Goal: Task Accomplishment & Management: Manage account settings

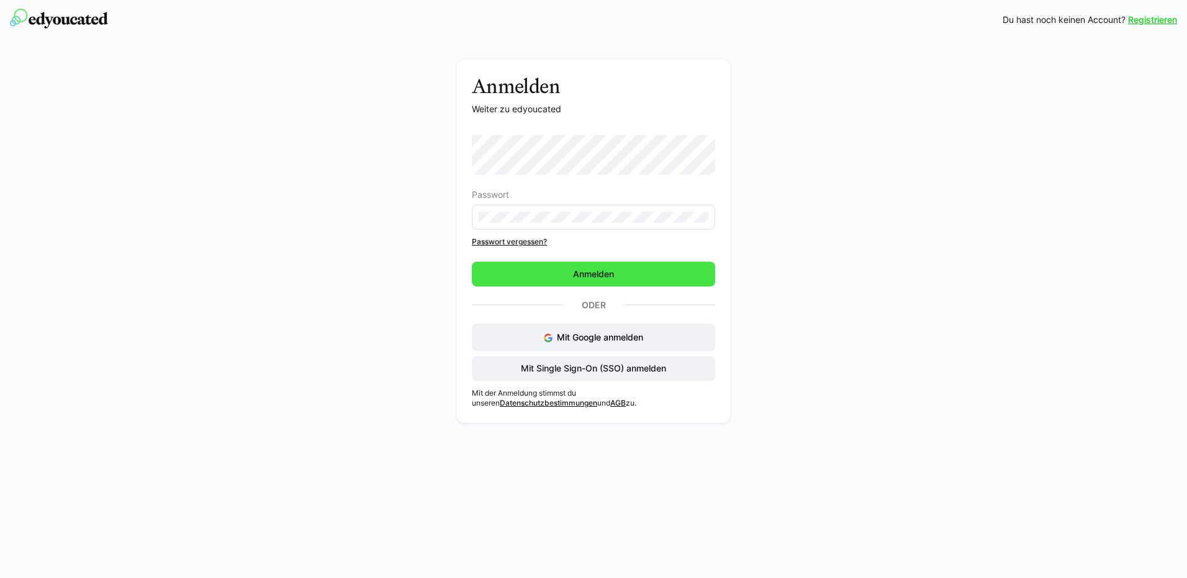
click at [580, 272] on span "Anmelden" at bounding box center [593, 274] width 45 height 12
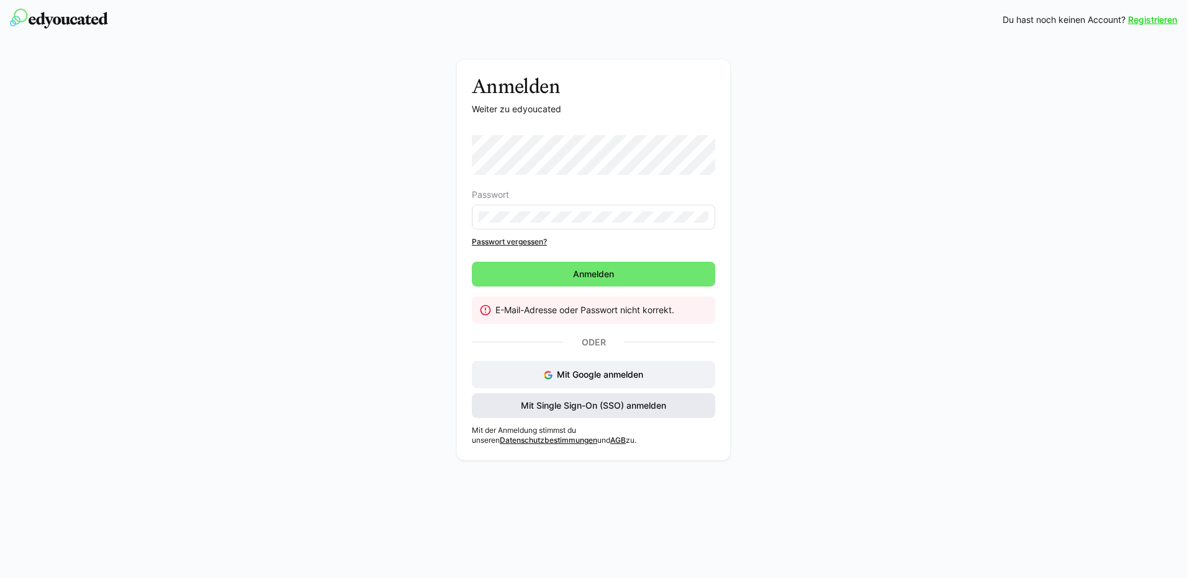
click at [582, 406] on span "Mit Single Sign-On (SSO) anmelden" at bounding box center [593, 406] width 149 height 12
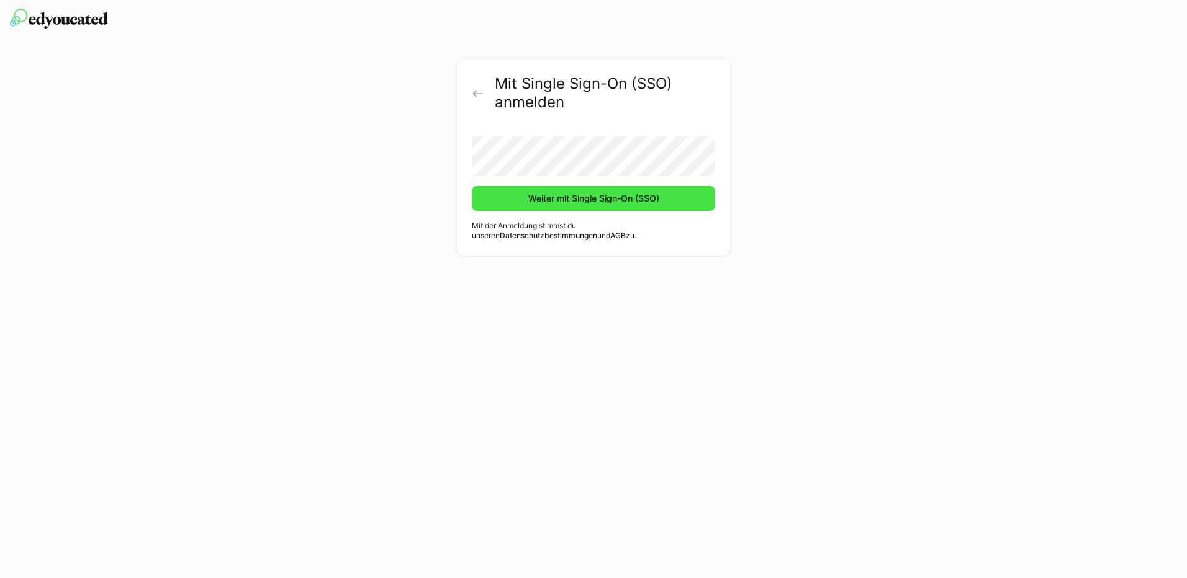
click at [576, 204] on span "Weiter mit Single Sign-On (SSO)" at bounding box center [593, 198] width 135 height 12
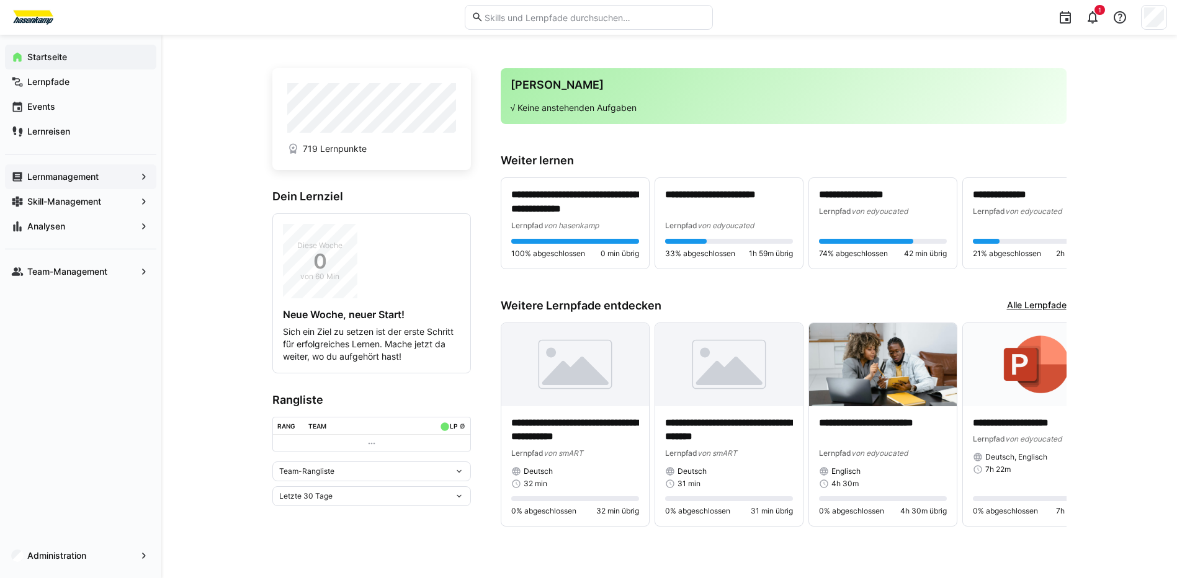
click at [0, 0] on app-navigation-label "Lernmanagement" at bounding box center [0, 0] width 0 height 0
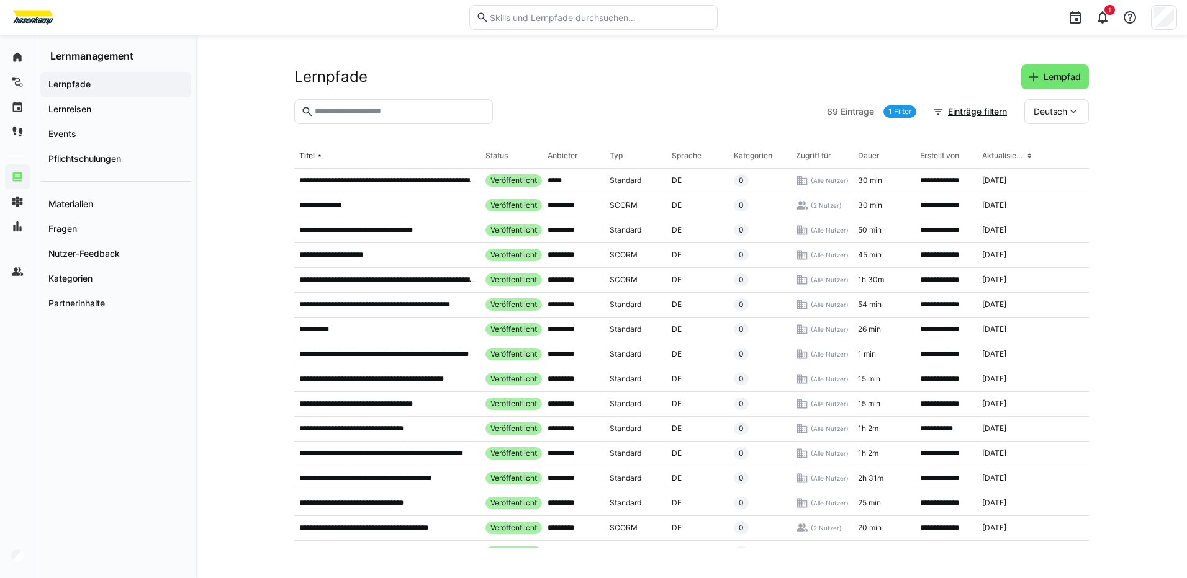
click at [0, 0] on app-navigation-label "Lernpfade" at bounding box center [0, 0] width 0 height 0
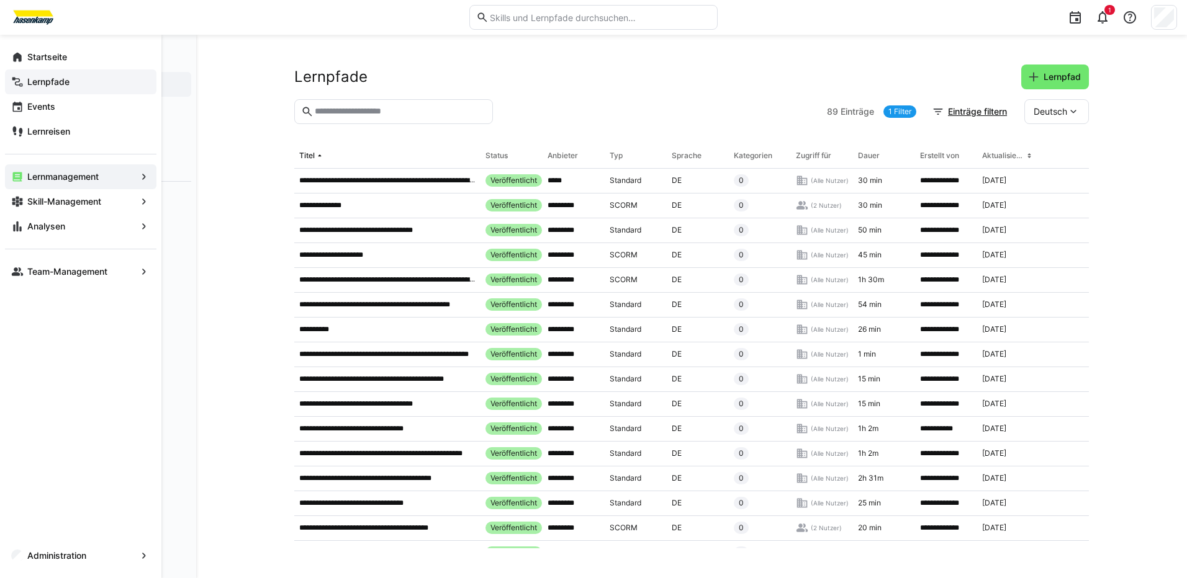
click at [0, 0] on app-navigation-label "Lernpfade" at bounding box center [0, 0] width 0 height 0
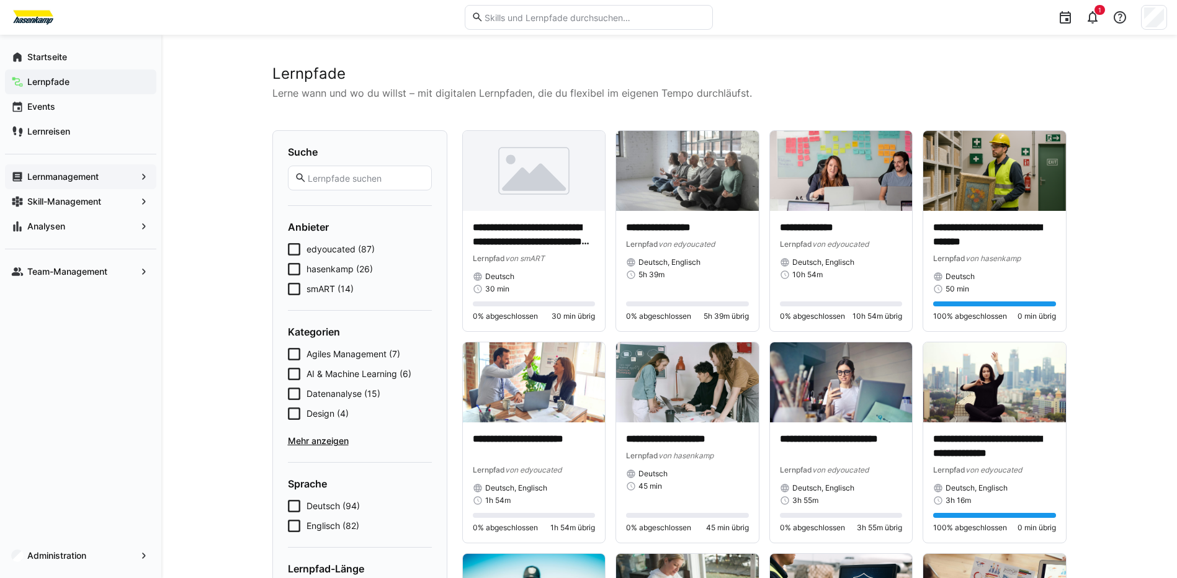
click at [127, 174] on span "Lernmanagement" at bounding box center [80, 177] width 110 height 12
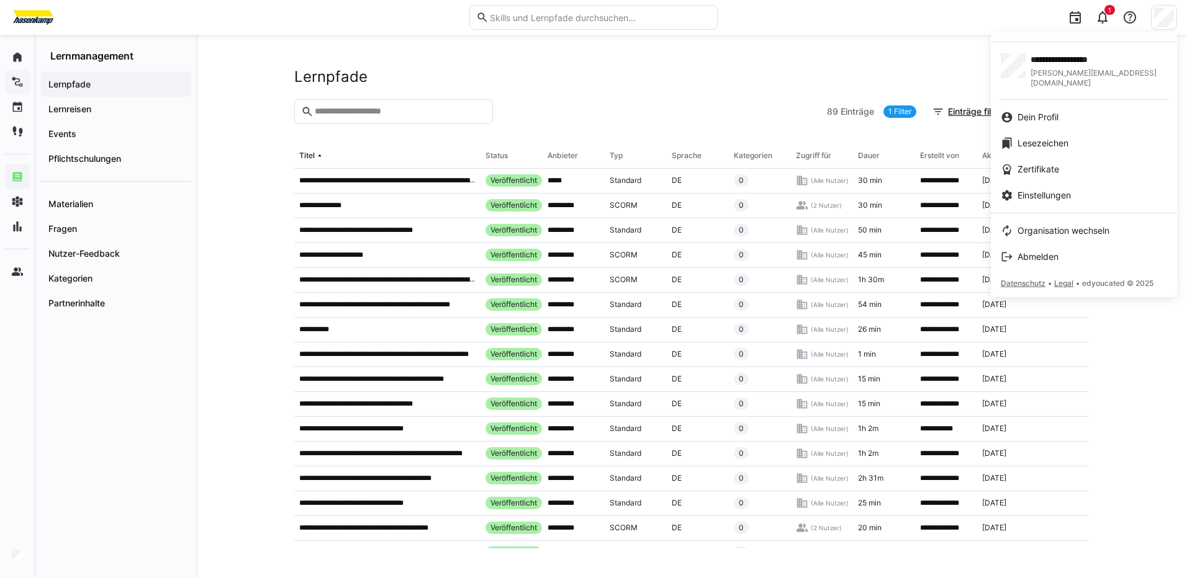
click at [16, 556] on div at bounding box center [593, 289] width 1187 height 578
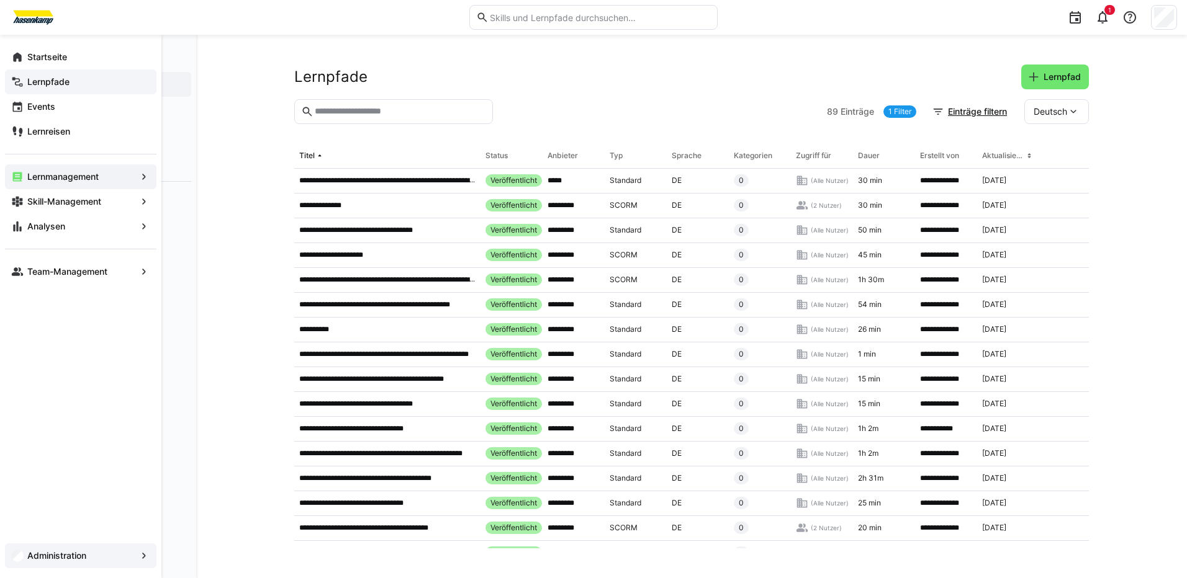
click at [0, 0] on app-navigation-label "Administration" at bounding box center [0, 0] width 0 height 0
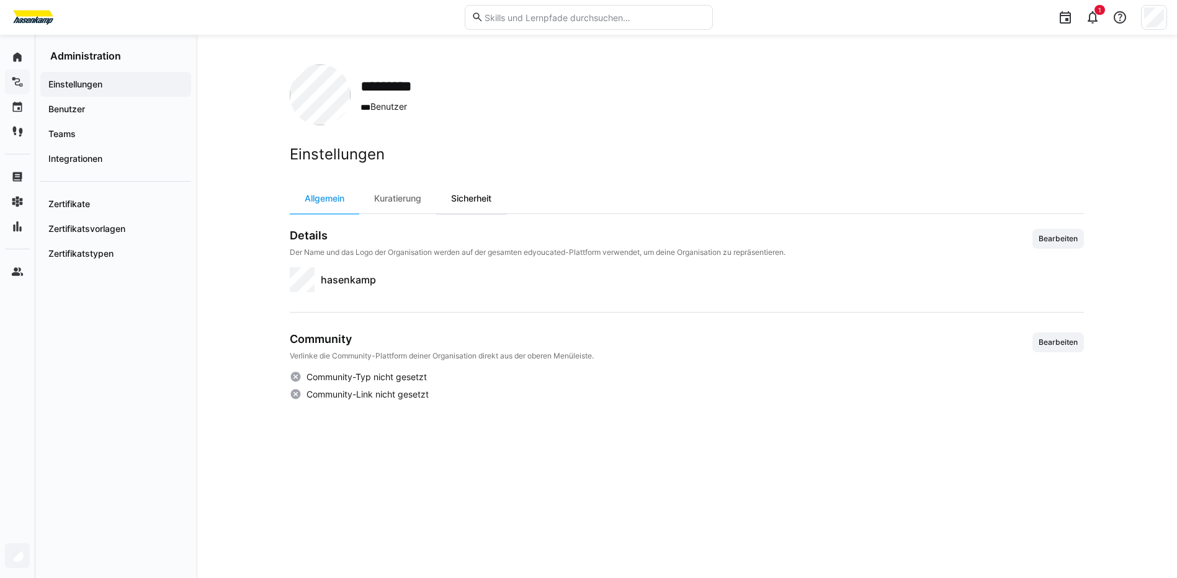
click at [466, 197] on div "Sicherheit" at bounding box center [471, 199] width 70 height 30
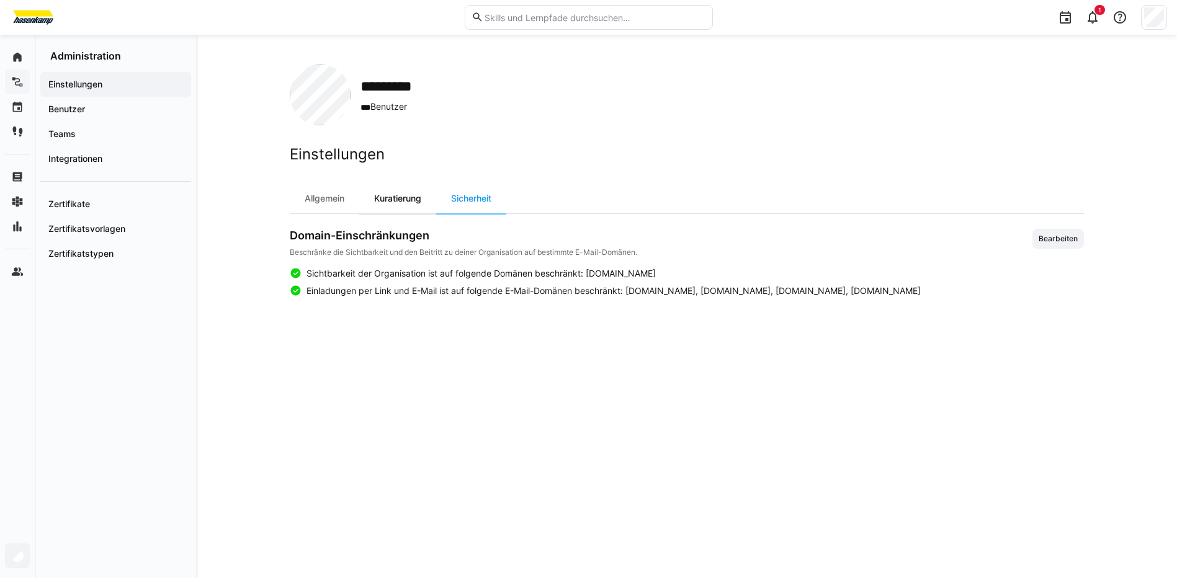
click at [407, 197] on div "Kuratierung" at bounding box center [397, 199] width 77 height 30
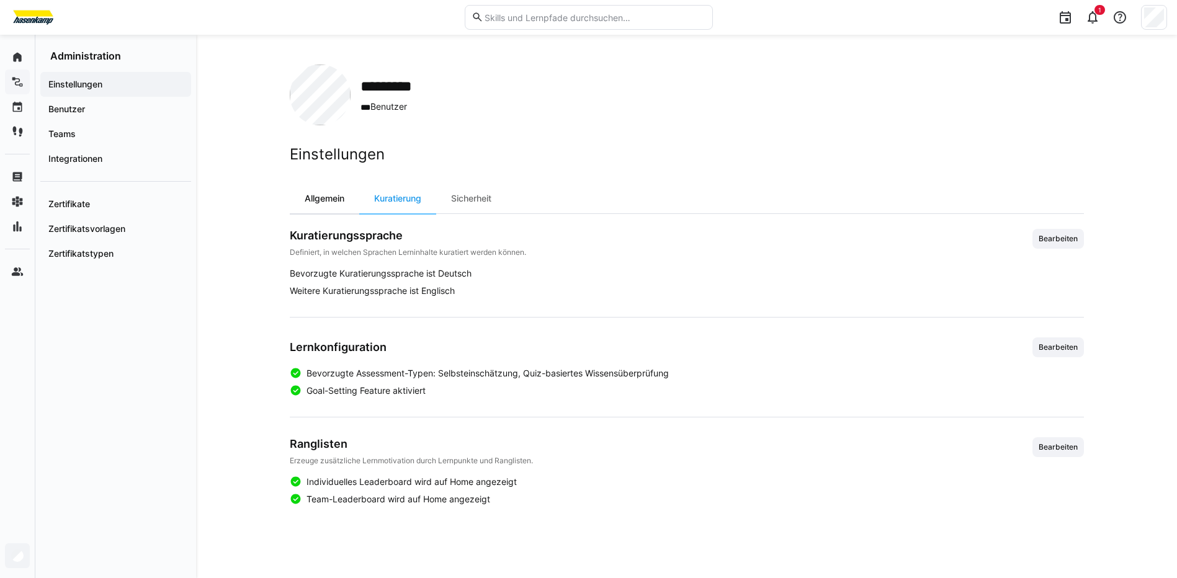
click at [333, 199] on div "Allgemein" at bounding box center [325, 199] width 70 height 30
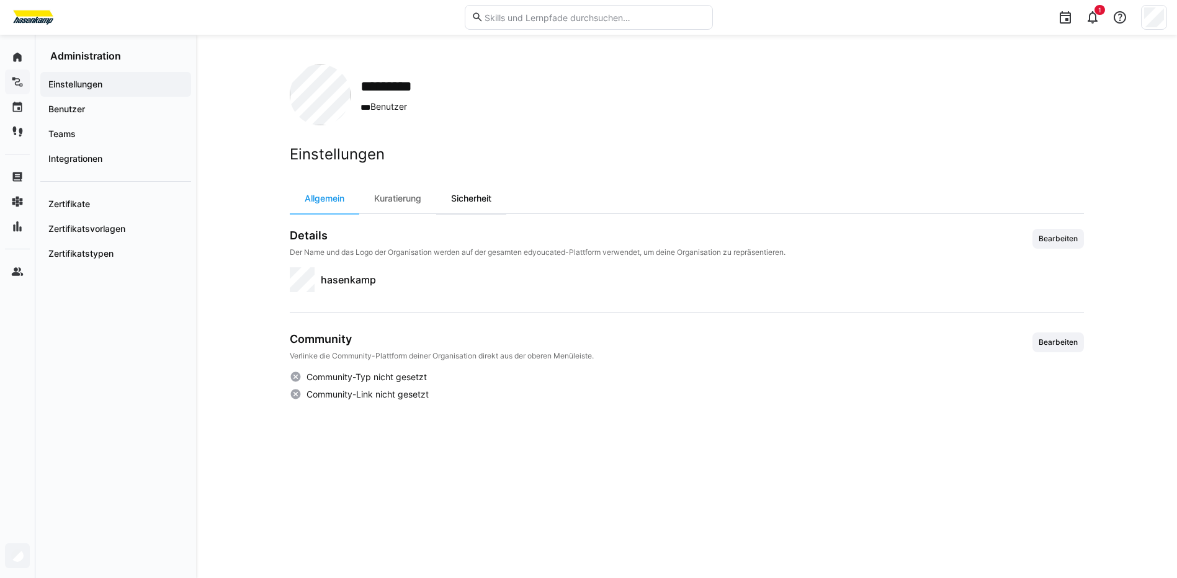
click at [492, 198] on div "Sicherheit" at bounding box center [471, 199] width 70 height 30
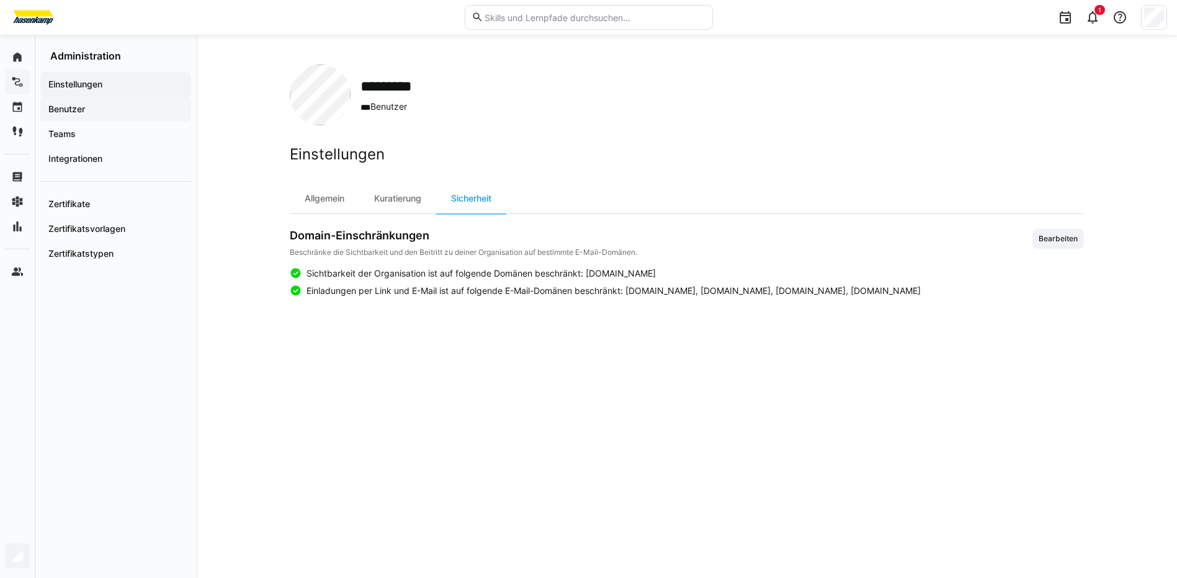
click at [99, 108] on span "Benutzer" at bounding box center [116, 109] width 138 height 12
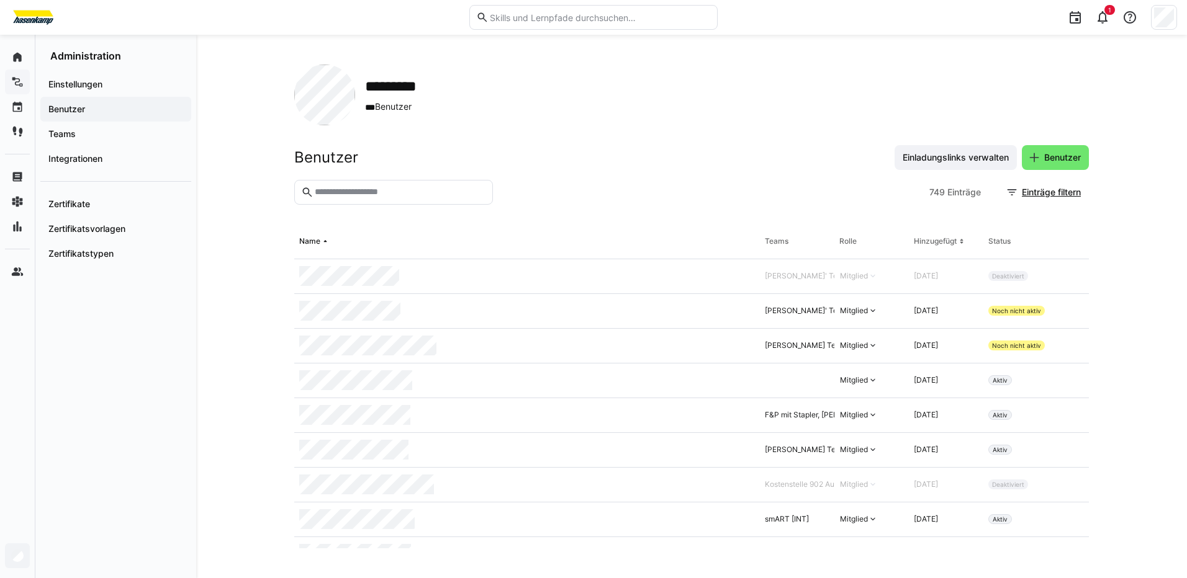
click at [364, 187] on input "text" at bounding box center [399, 192] width 173 height 11
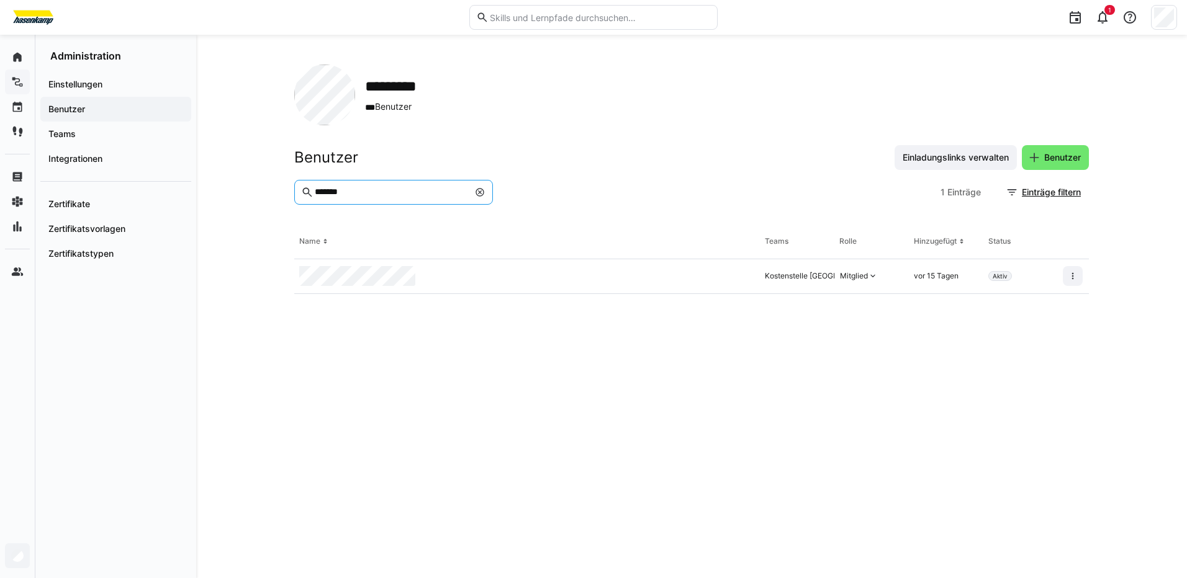
type input "*******"
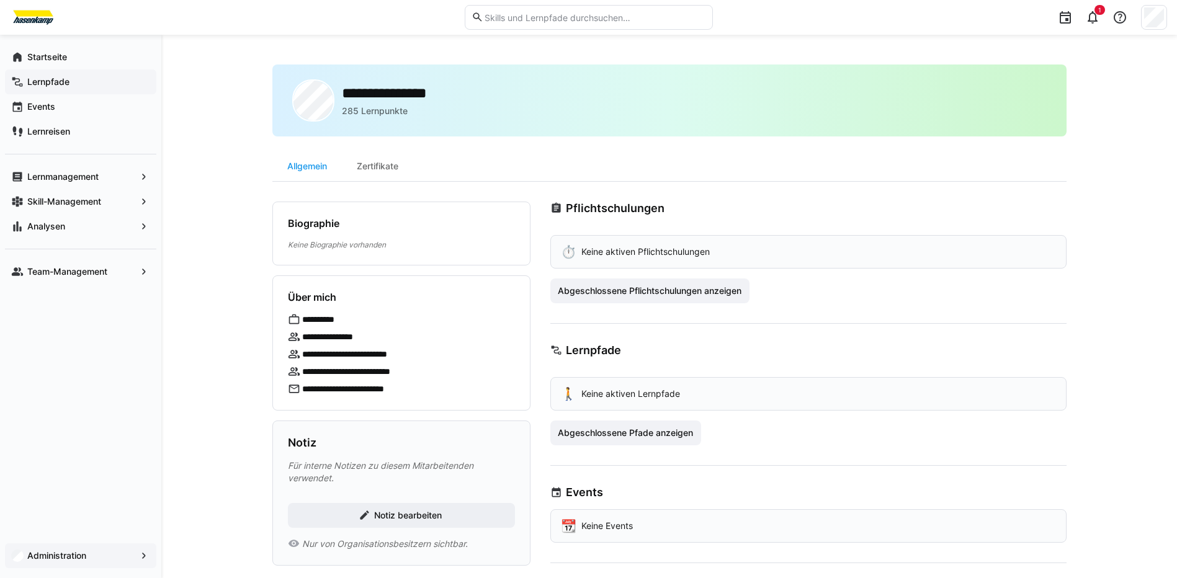
scroll to position [62, 0]
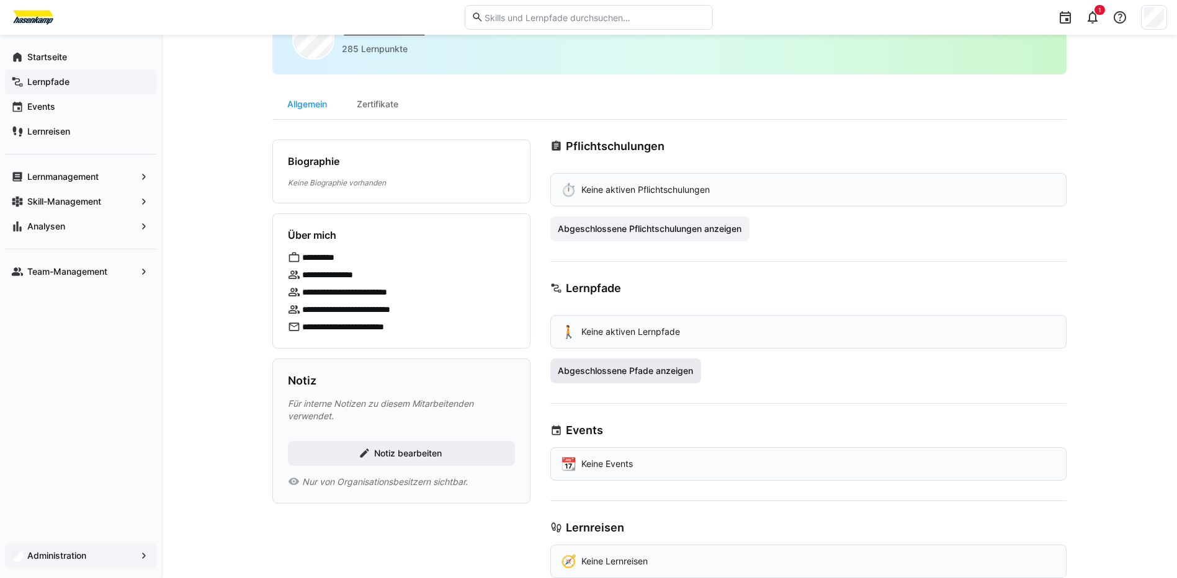
click at [616, 369] on span "Abgeschlossene Pfade anzeigen" at bounding box center [625, 371] width 139 height 12
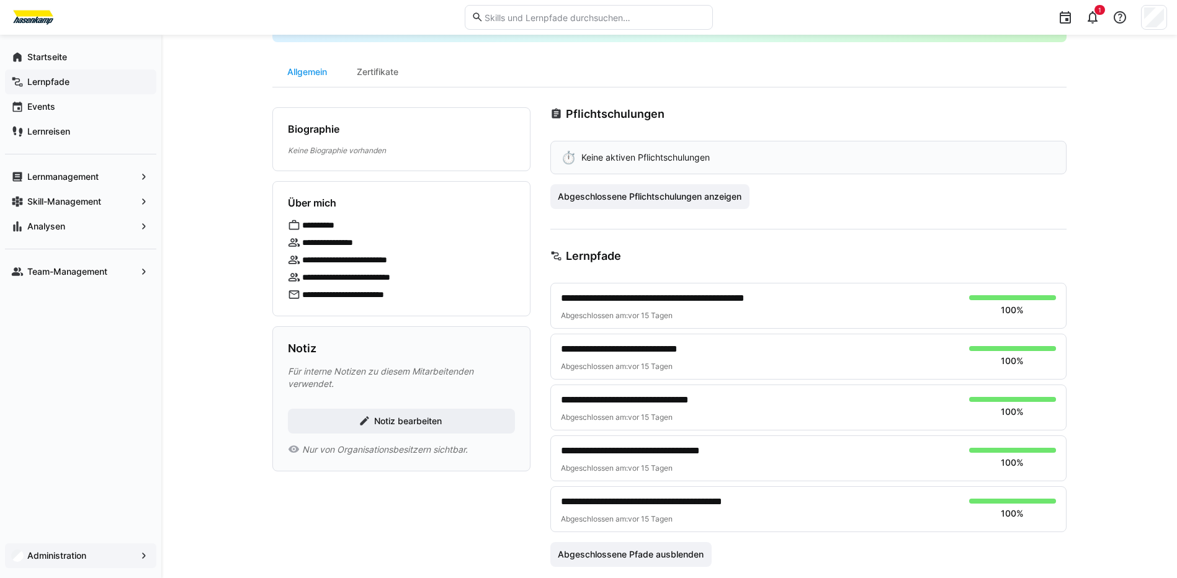
scroll to position [0, 0]
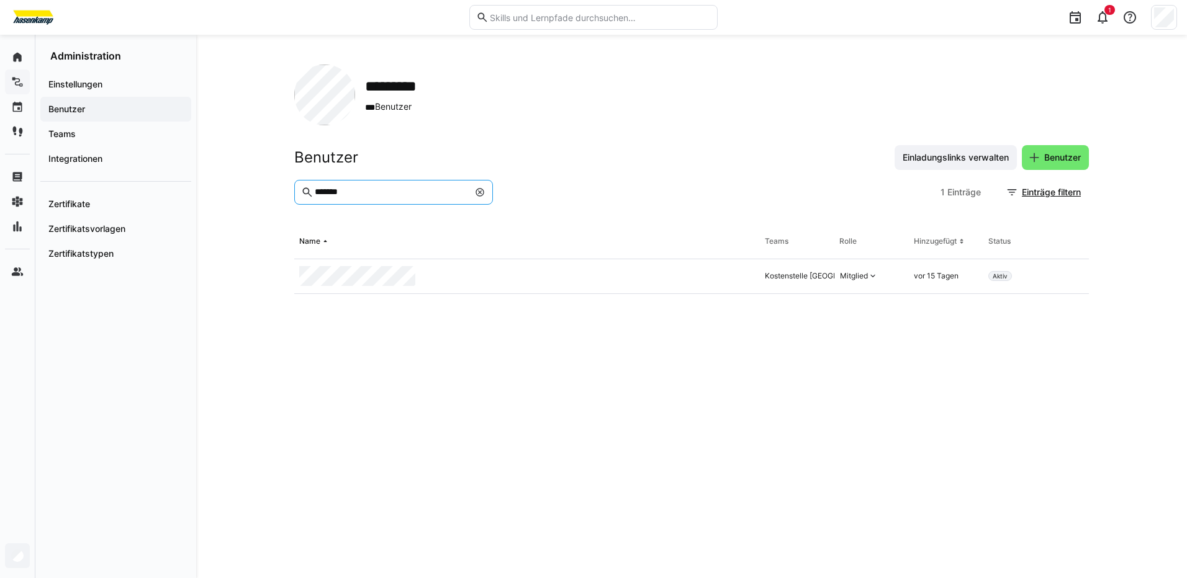
drag, startPoint x: 364, startPoint y: 192, endPoint x: 295, endPoint y: 186, distance: 69.2
click at [295, 186] on eds-input "*******" at bounding box center [393, 192] width 199 height 25
type input "*****"
drag, startPoint x: 359, startPoint y: 287, endPoint x: 407, endPoint y: 281, distance: 48.8
click at [407, 281] on div at bounding box center [527, 276] width 466 height 35
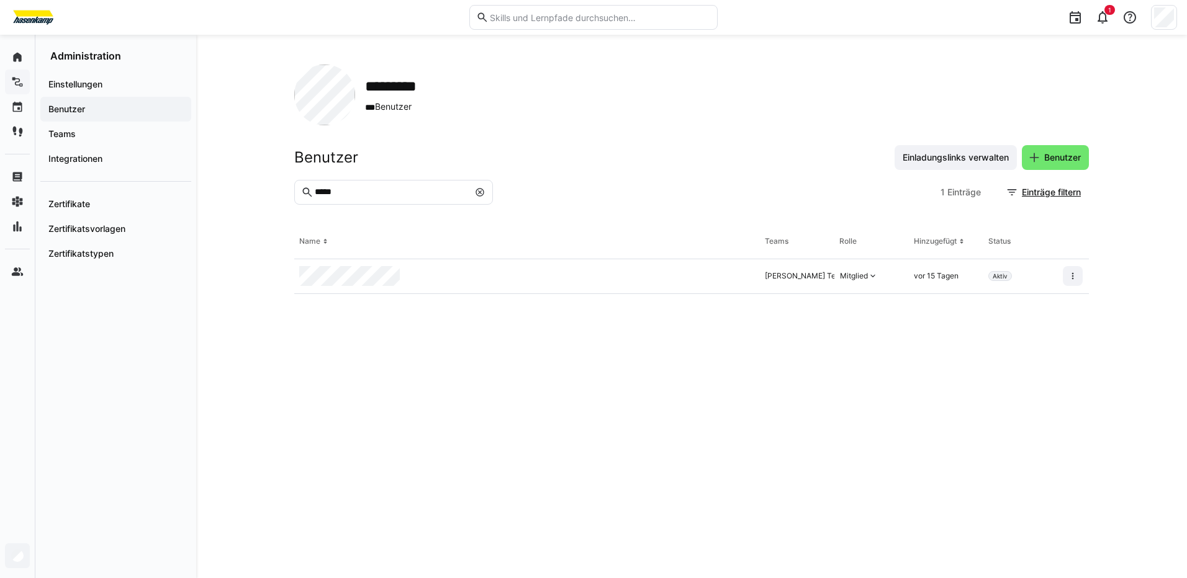
click at [407, 281] on div at bounding box center [527, 276] width 466 height 35
click at [297, 271] on div at bounding box center [527, 276] width 466 height 35
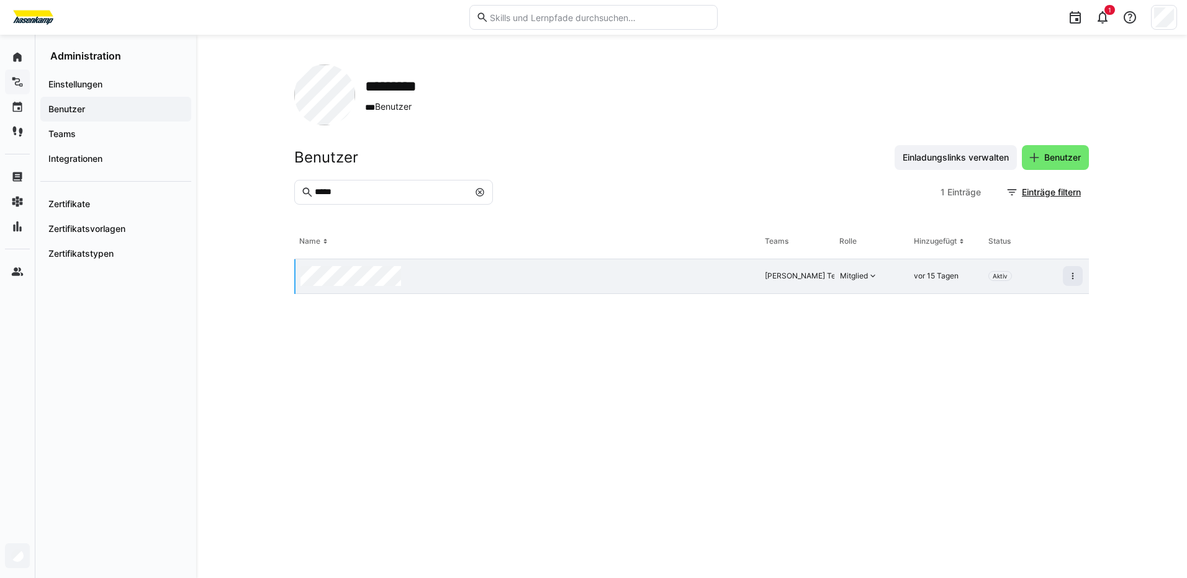
click at [297, 271] on div at bounding box center [527, 276] width 464 height 35
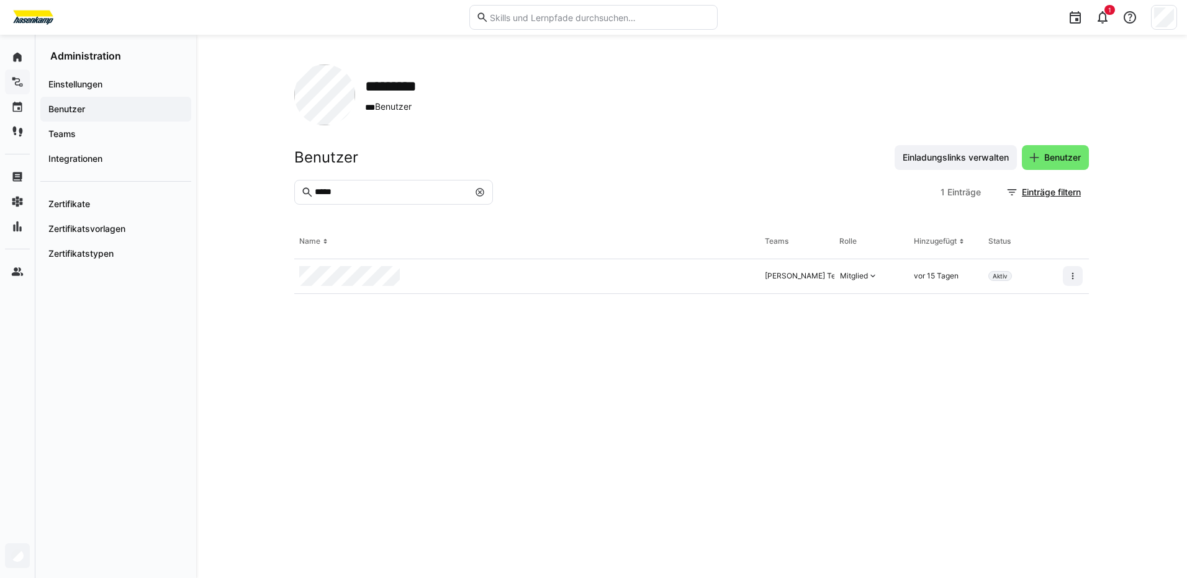
drag, startPoint x: 297, startPoint y: 271, endPoint x: 460, endPoint y: 279, distance: 162.8
click at [460, 279] on div at bounding box center [527, 276] width 466 height 35
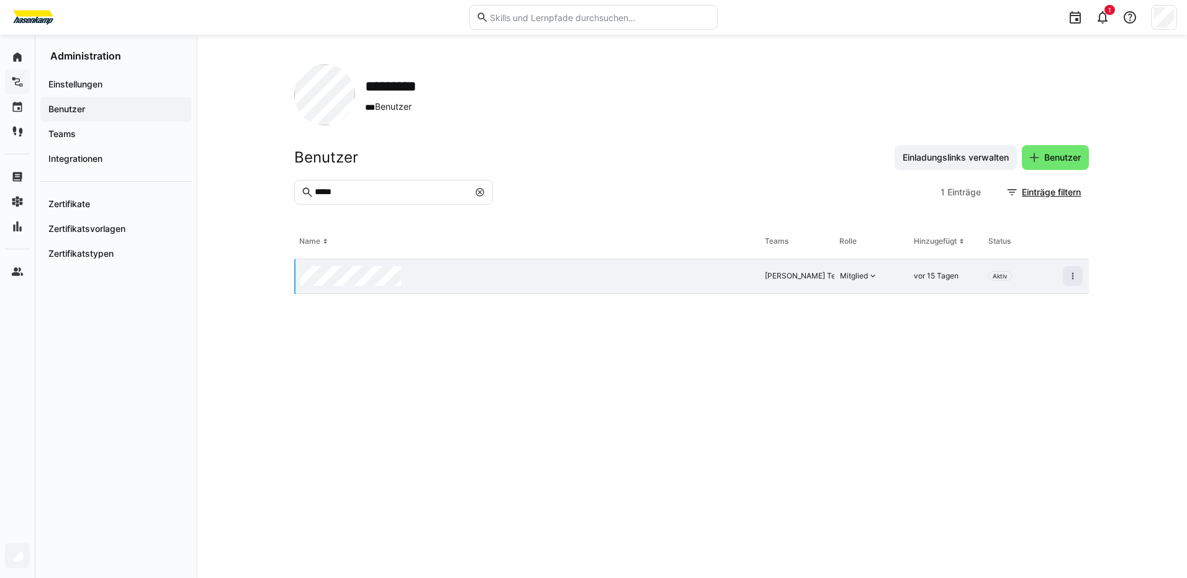
drag, startPoint x: 461, startPoint y: 279, endPoint x: 445, endPoint y: 272, distance: 17.0
click at [445, 272] on div at bounding box center [527, 276] width 464 height 35
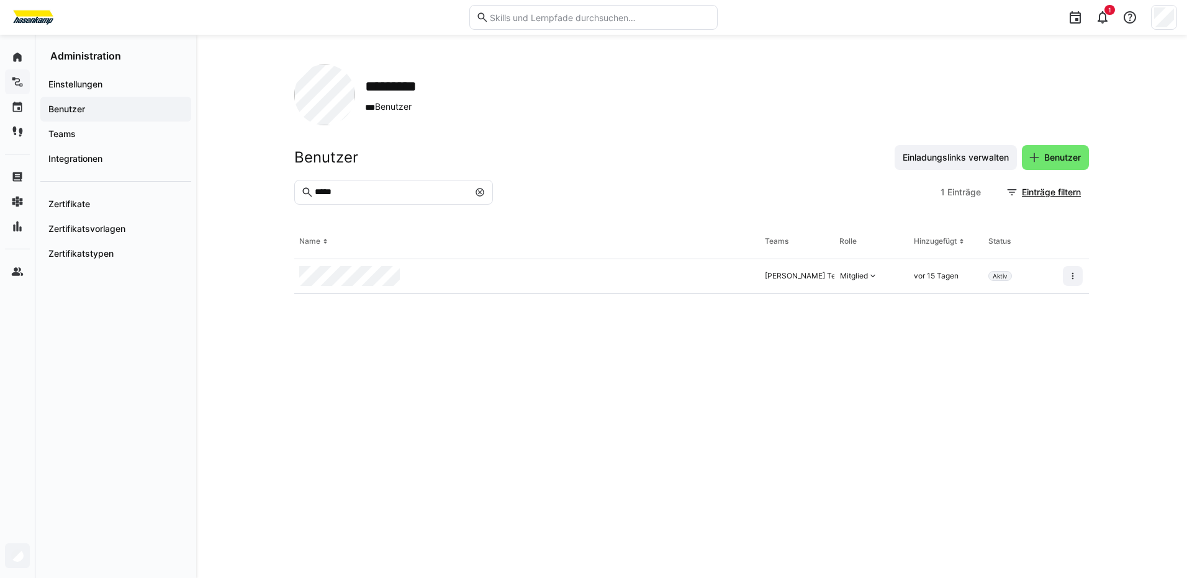
click at [445, 272] on div at bounding box center [527, 276] width 466 height 35
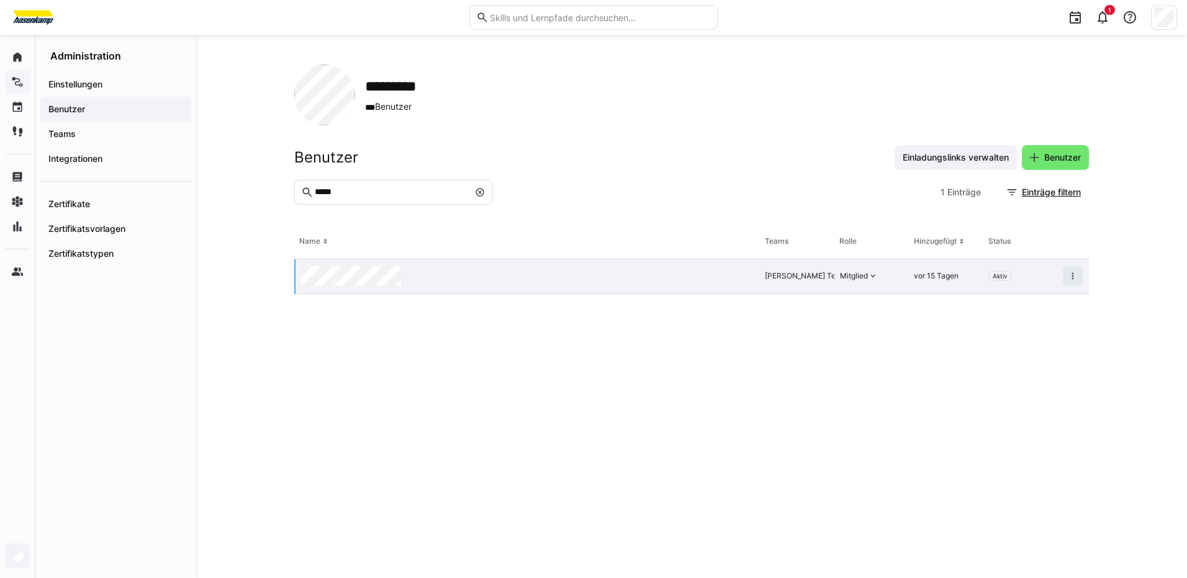
click at [445, 272] on div at bounding box center [527, 276] width 464 height 35
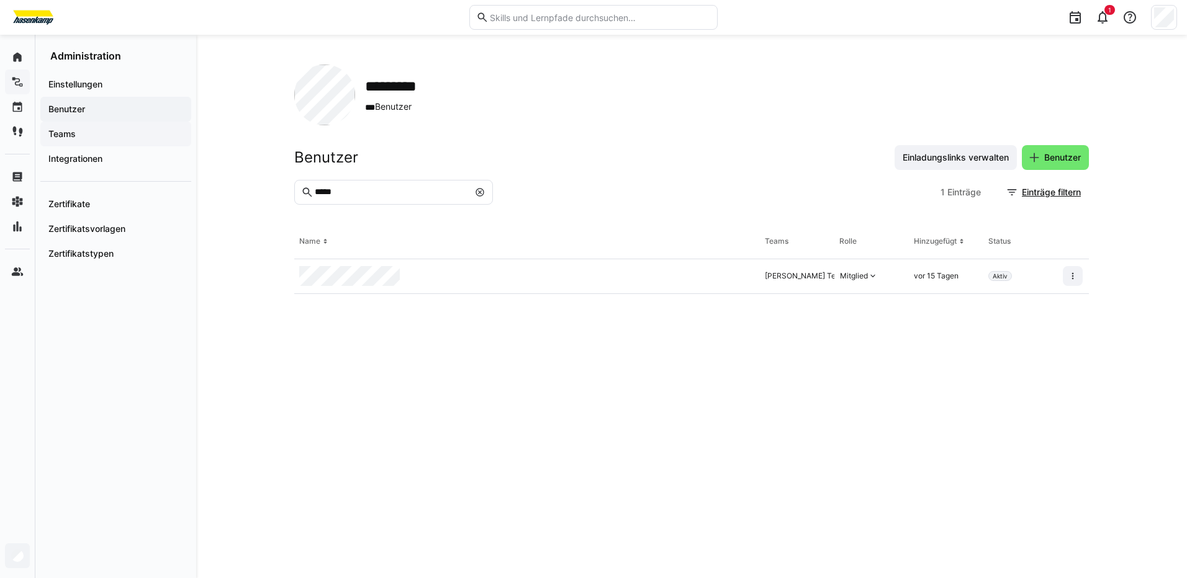
click at [117, 133] on span "Teams" at bounding box center [116, 134] width 138 height 12
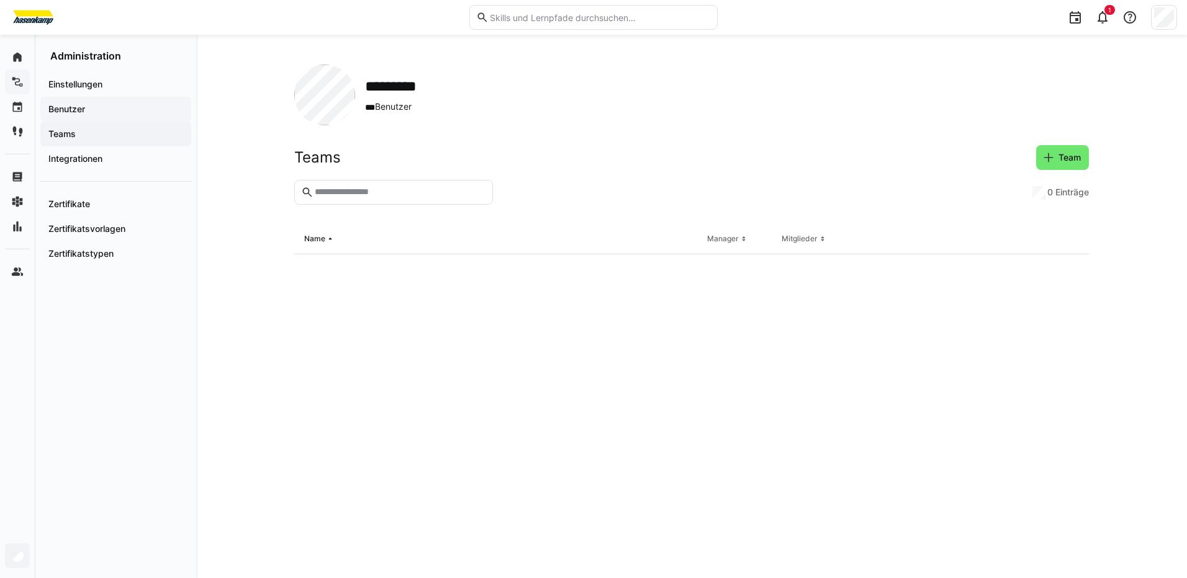
click at [120, 107] on span "Benutzer" at bounding box center [116, 109] width 138 height 12
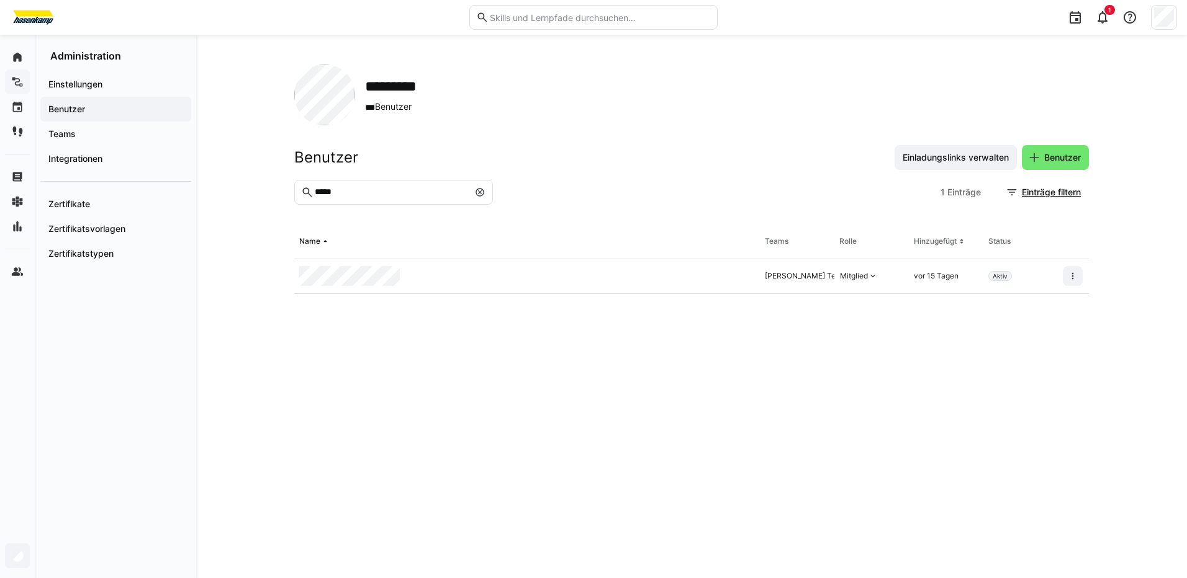
click at [419, 285] on div at bounding box center [527, 276] width 466 height 35
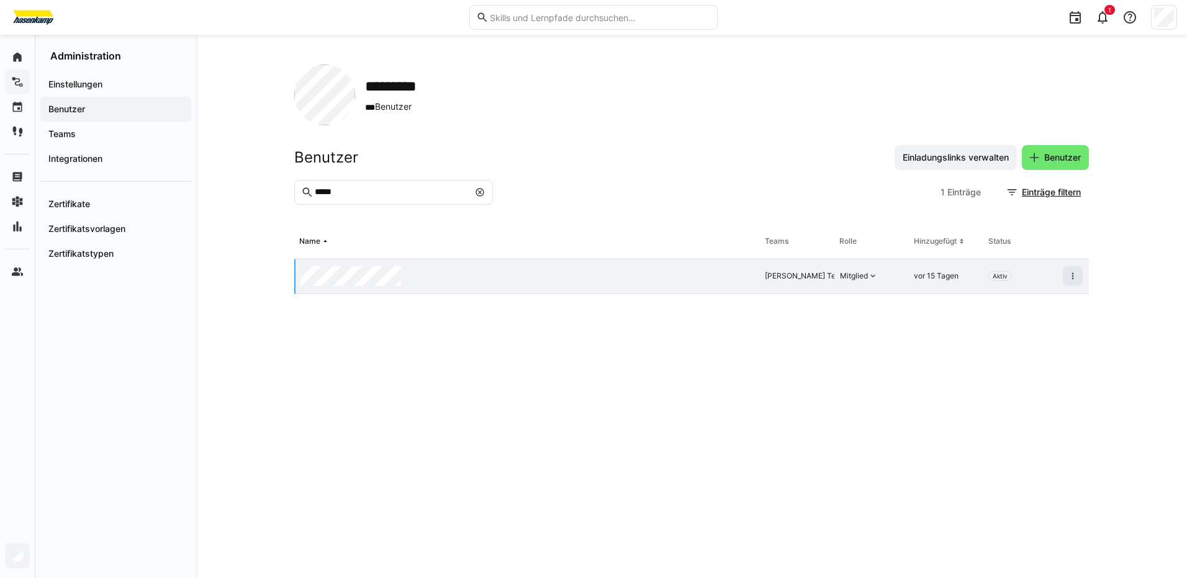
click at [418, 285] on div at bounding box center [527, 276] width 464 height 35
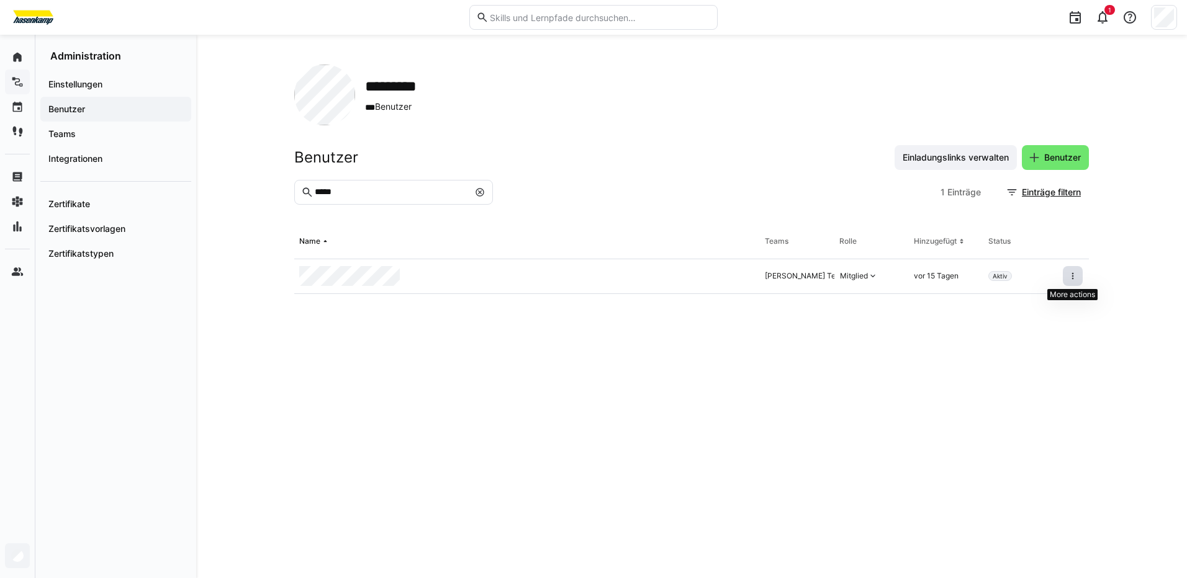
click at [1073, 272] on eds-icon at bounding box center [1073, 276] width 10 height 10
click at [771, 398] on eds-table "Name Teams Rolle Hinzugefügt Status [PERSON_NAME] Team, Kostenstelle 426 Dispo …" at bounding box center [691, 387] width 794 height 324
click at [0, 0] on app-navigation-label "Teams" at bounding box center [0, 0] width 0 height 0
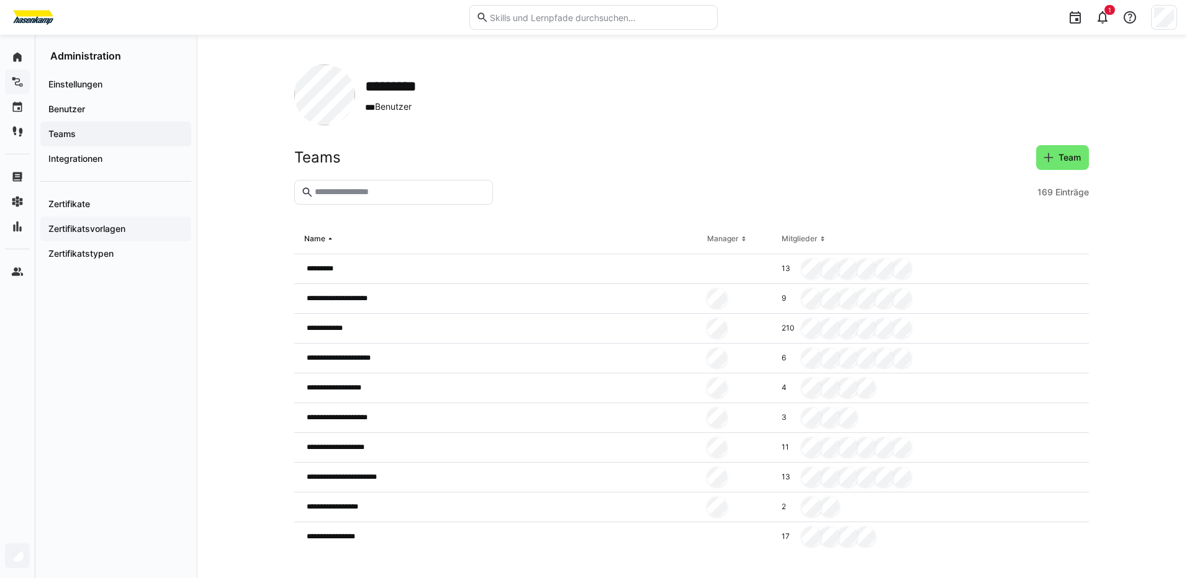
click at [0, 0] on app-navigation-label "Zertifikatsvorlagen" at bounding box center [0, 0] width 0 height 0
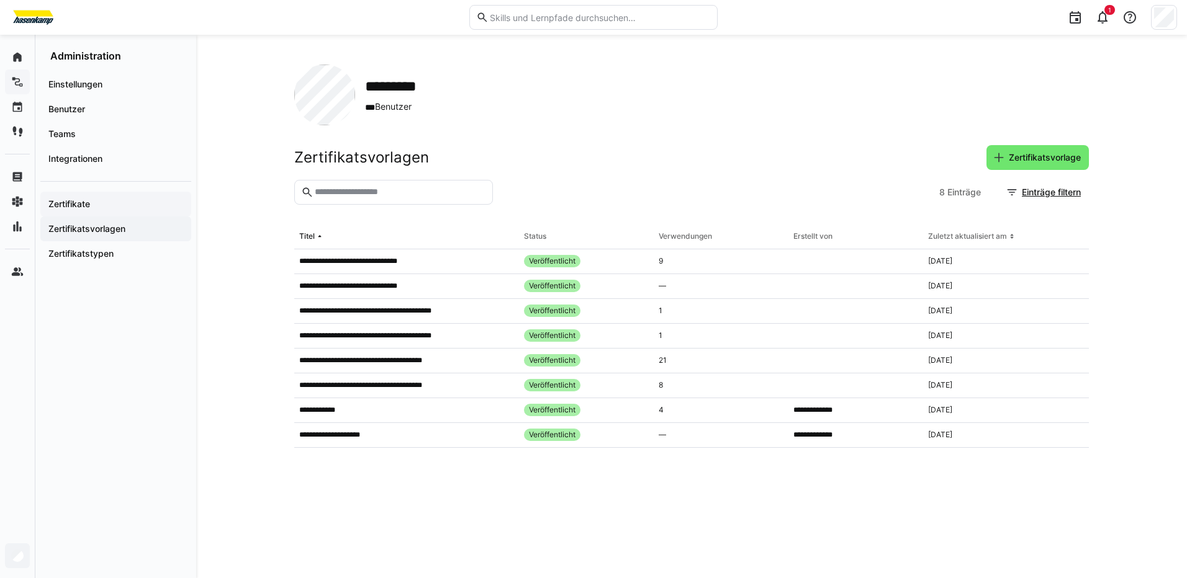
click at [0, 0] on app-navigation-label "Zertifikate" at bounding box center [0, 0] width 0 height 0
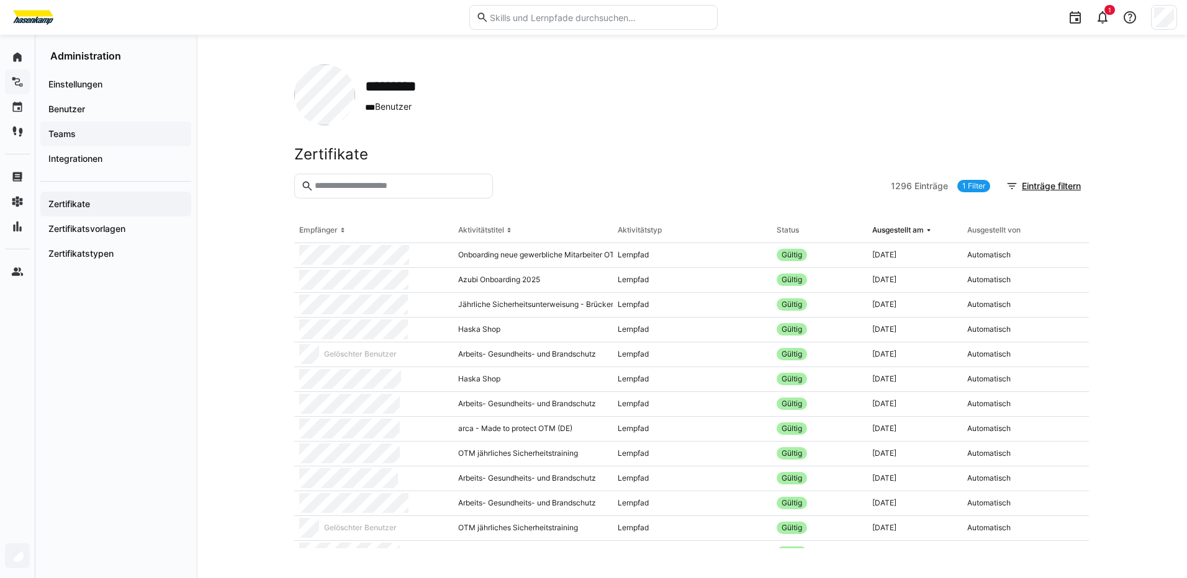
click at [76, 132] on span "Teams" at bounding box center [116, 134] width 138 height 12
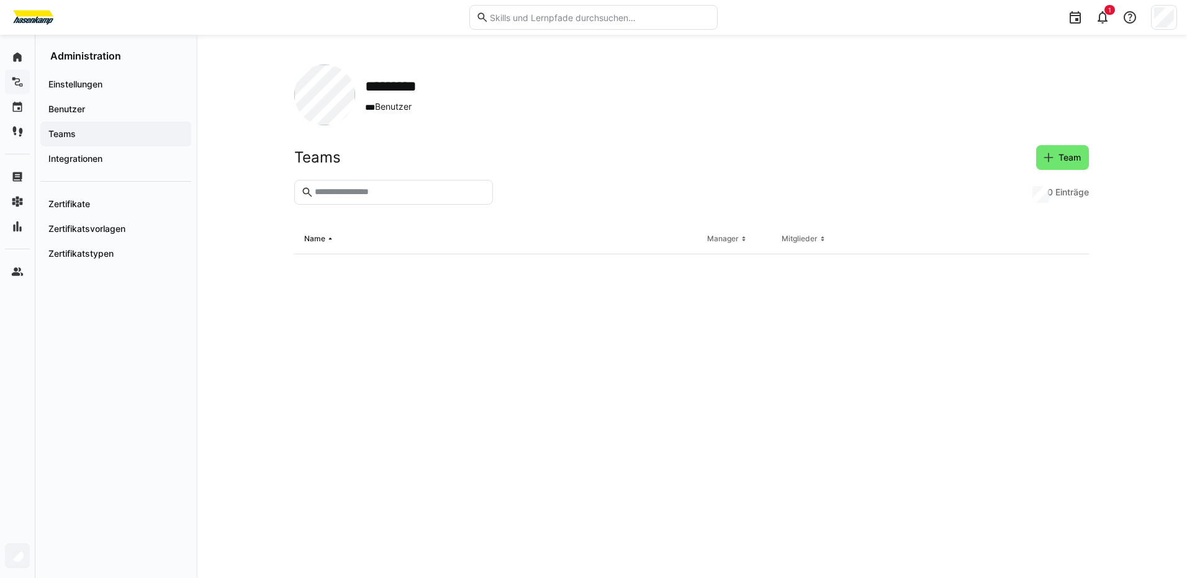
click at [368, 189] on input "text" at bounding box center [399, 192] width 173 height 11
type input "*****"
click at [478, 194] on eds-icon at bounding box center [480, 192] width 10 height 10
click at [122, 112] on span "Benutzer" at bounding box center [116, 109] width 138 height 12
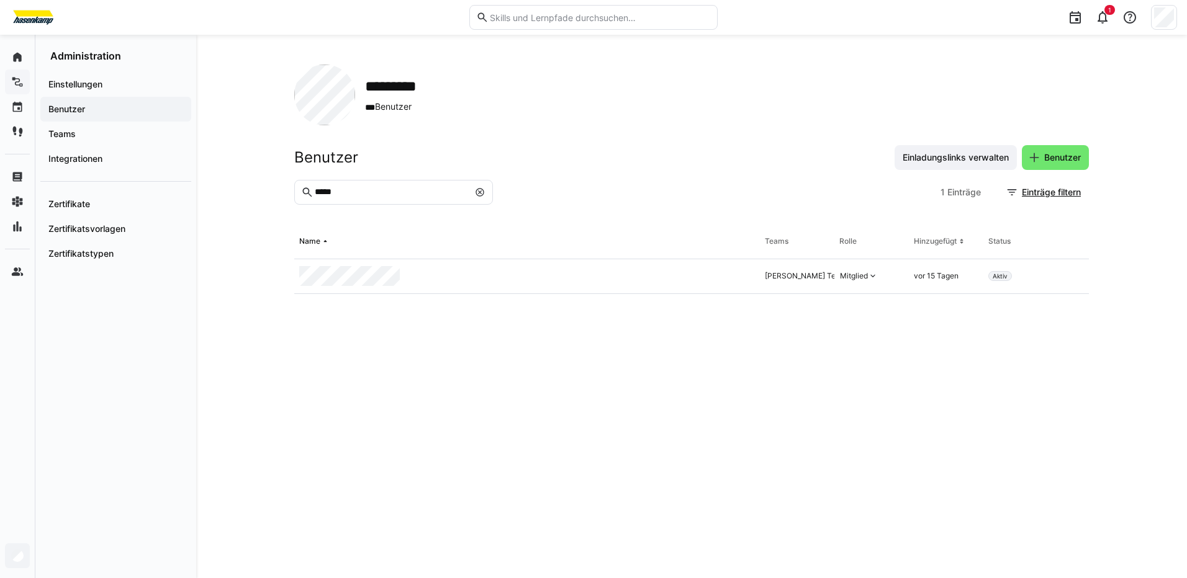
click at [482, 192] on eds-icon at bounding box center [480, 192] width 10 height 10
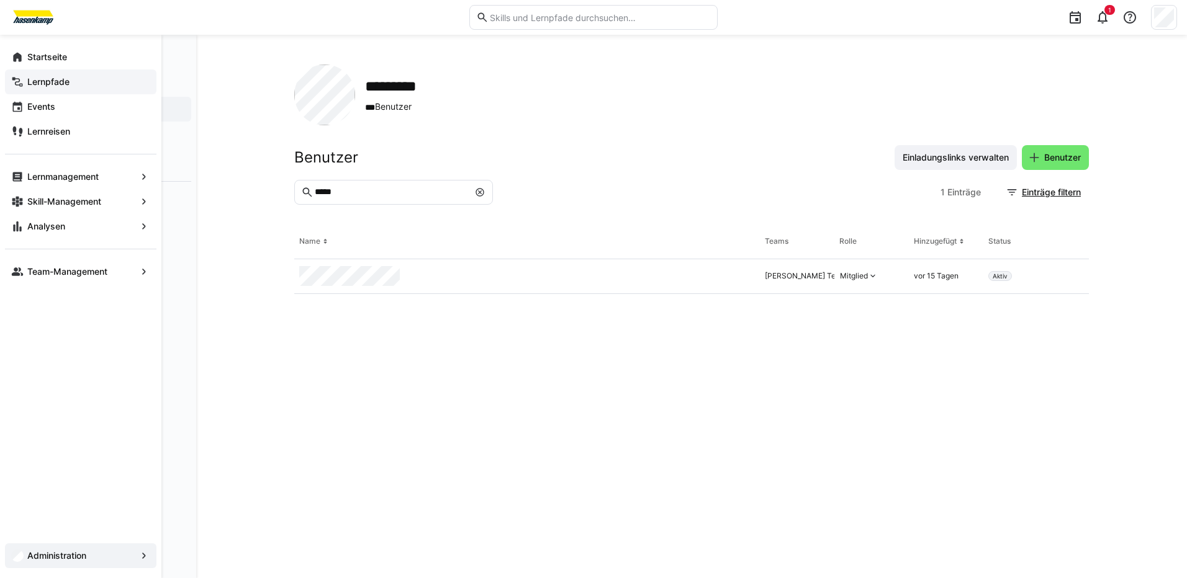
click at [76, 441] on div "Startseite Lernpfade Events Lernreisen Lernmanagement Skill-Management Analysen…" at bounding box center [80, 307] width 161 height 544
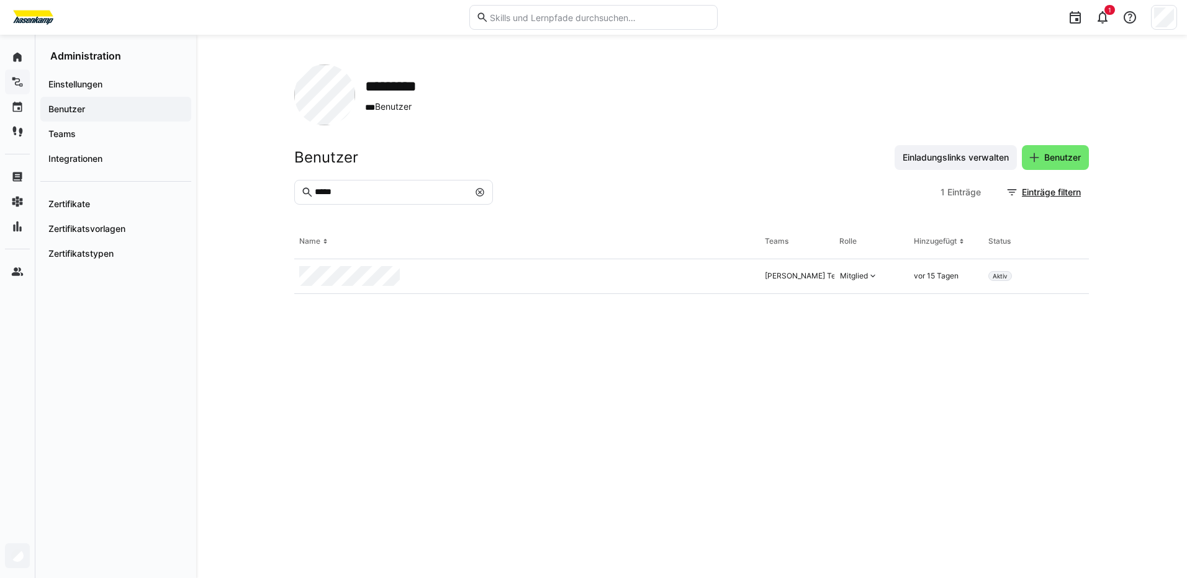
click at [380, 193] on input "*****" at bounding box center [390, 192] width 155 height 11
type input "****"
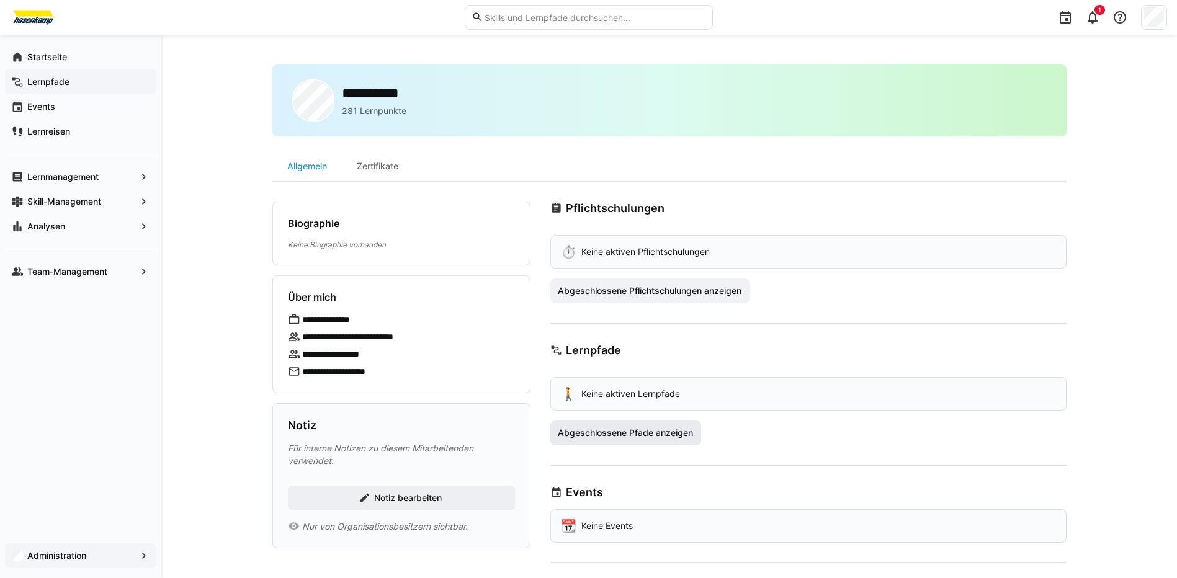
click at [643, 439] on span "Abgeschlossene Pfade anzeigen" at bounding box center [626, 433] width 151 height 25
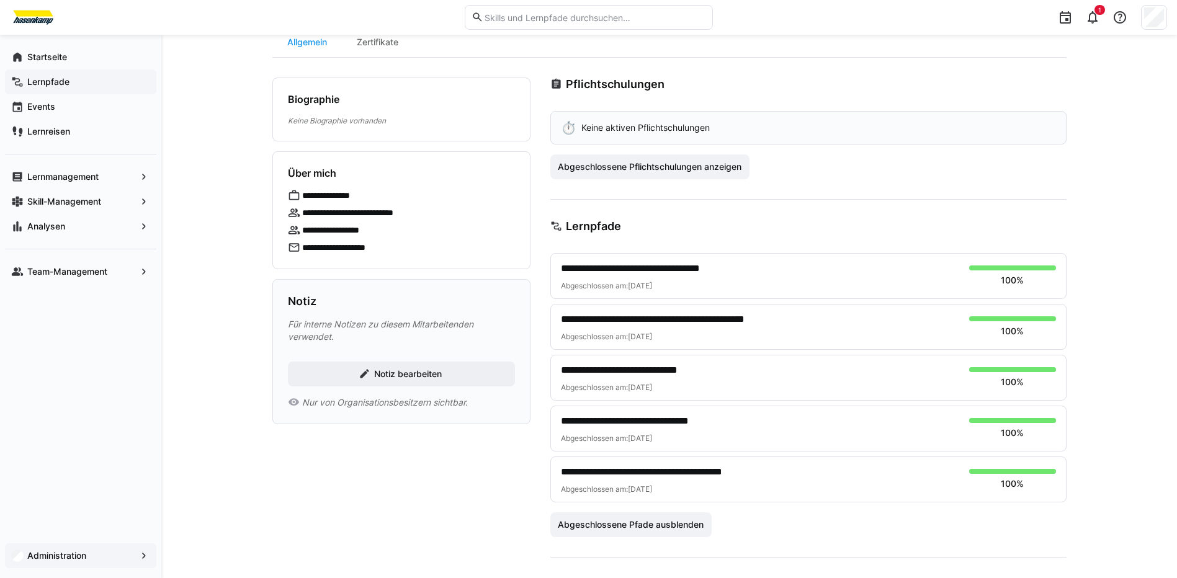
scroll to position [186, 0]
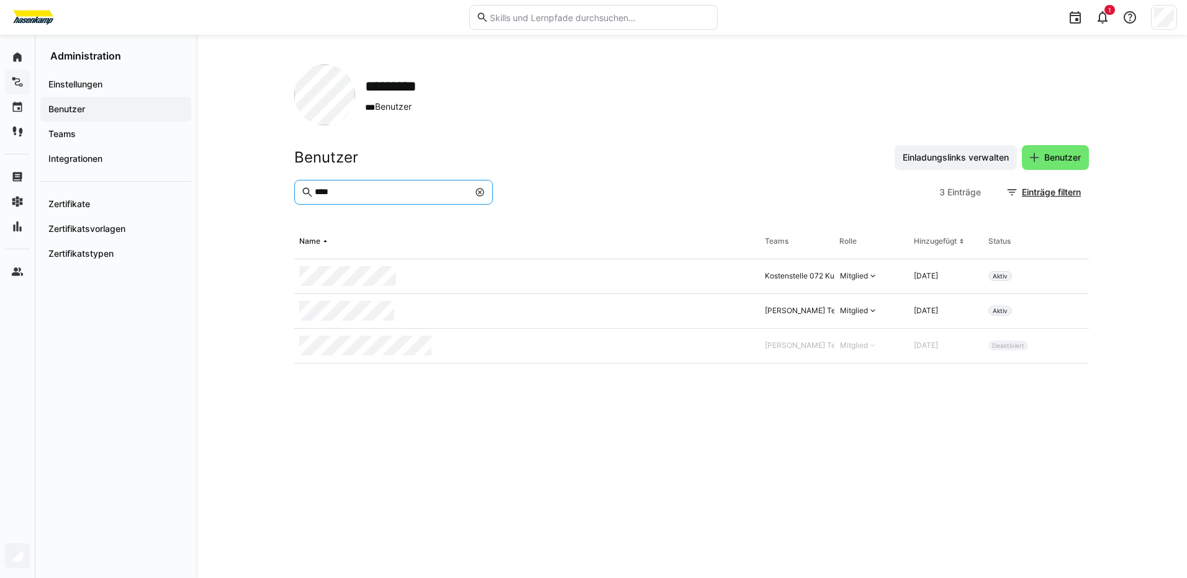
click at [362, 191] on input "****" at bounding box center [390, 192] width 155 height 11
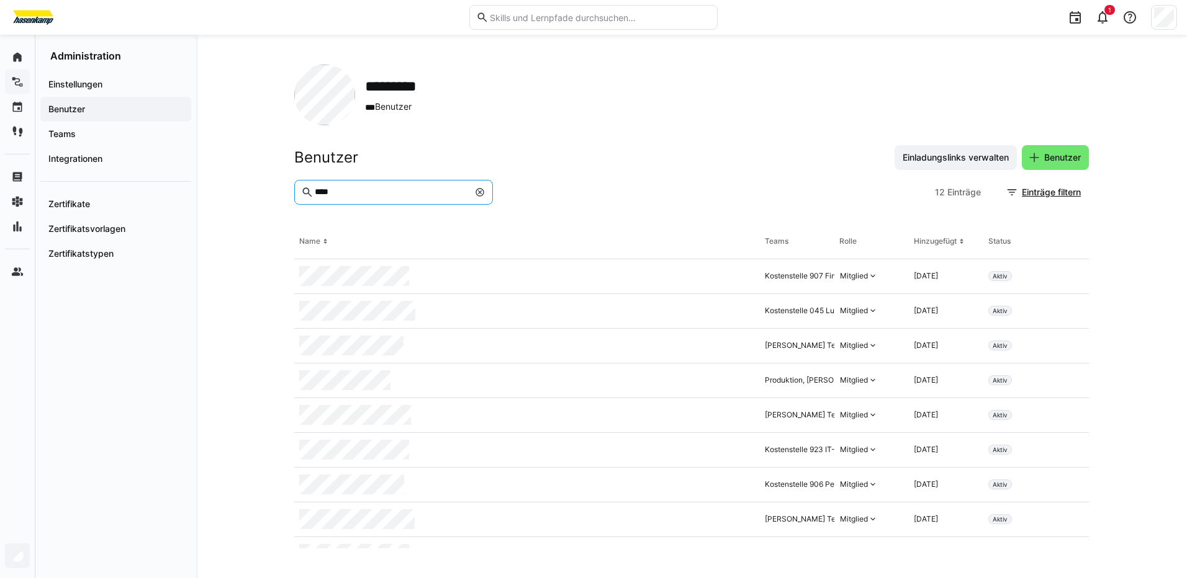
type input "****"
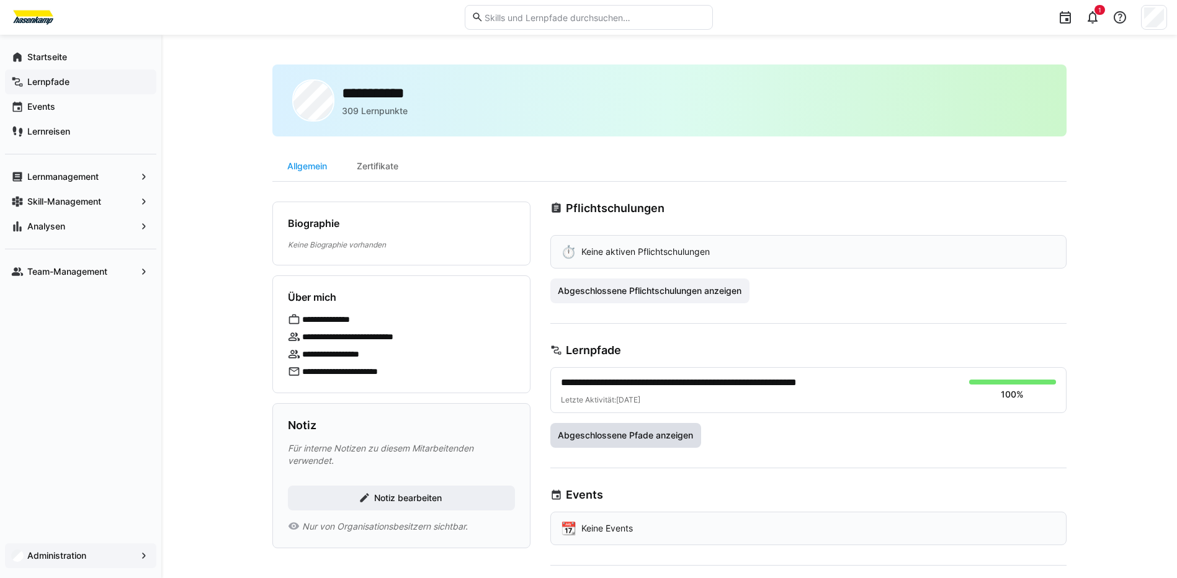
click at [631, 434] on span "Abgeschlossene Pfade anzeigen" at bounding box center [625, 436] width 139 height 12
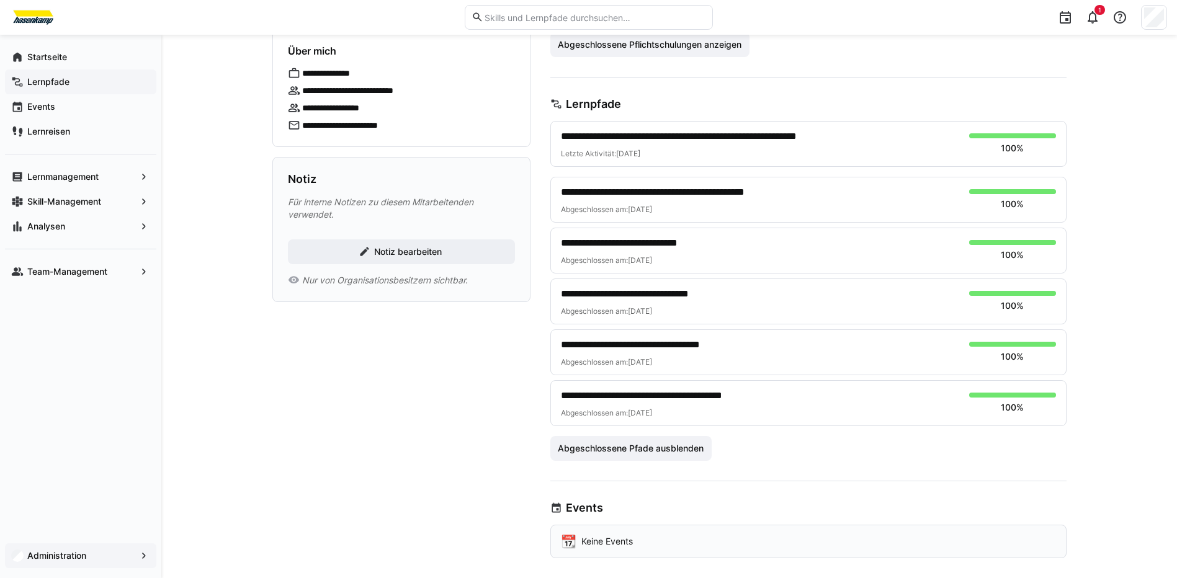
scroll to position [248, 0]
